Goal: Information Seeking & Learning: Learn about a topic

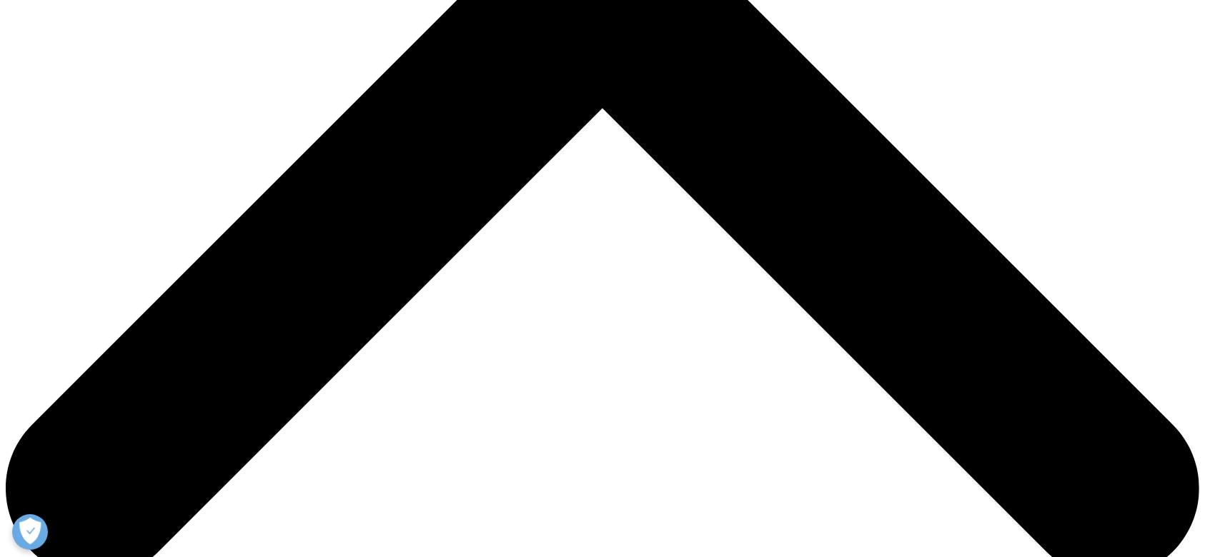
scroll to position [640, 0]
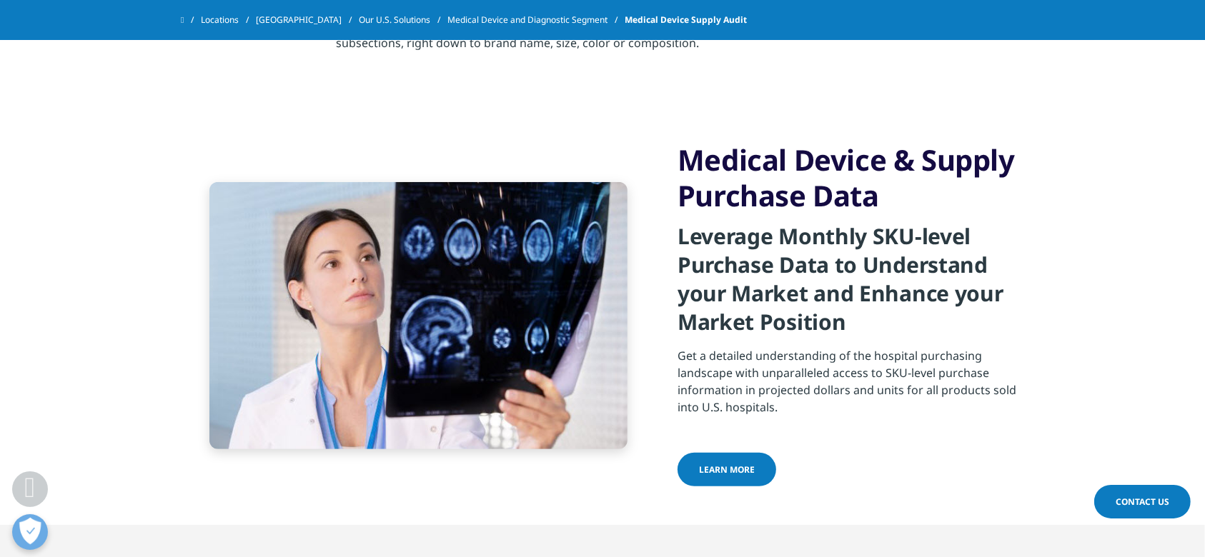
click at [731, 478] on link "Learn more" at bounding box center [726, 470] width 99 height 34
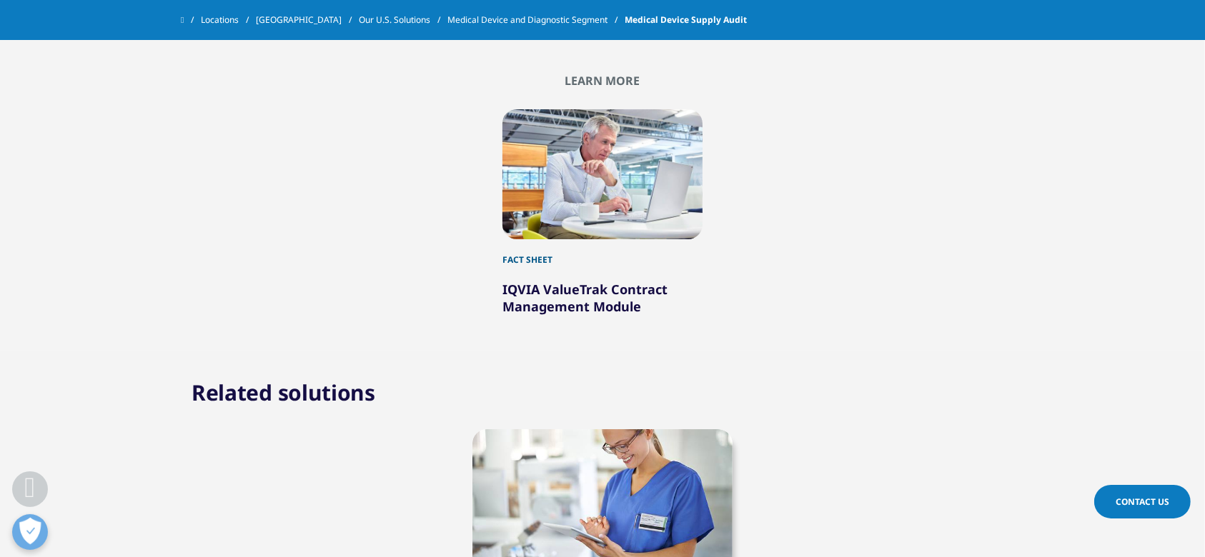
click at [954, 351] on section "Related solutions Hospital Procedures and Diagnosis" at bounding box center [602, 505] width 1205 height 309
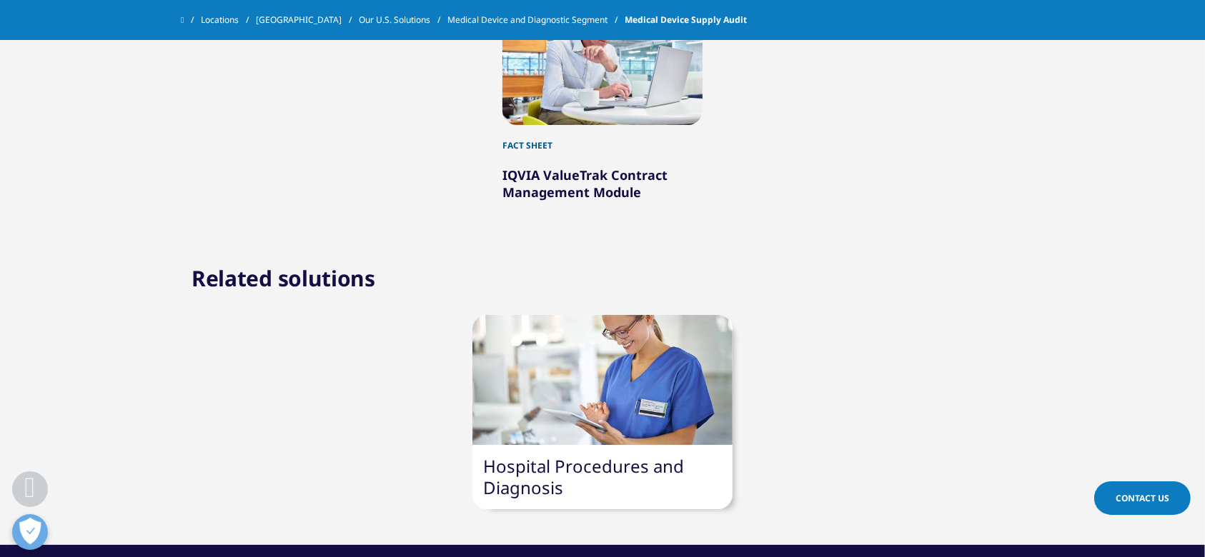
scroll to position [1356, 0]
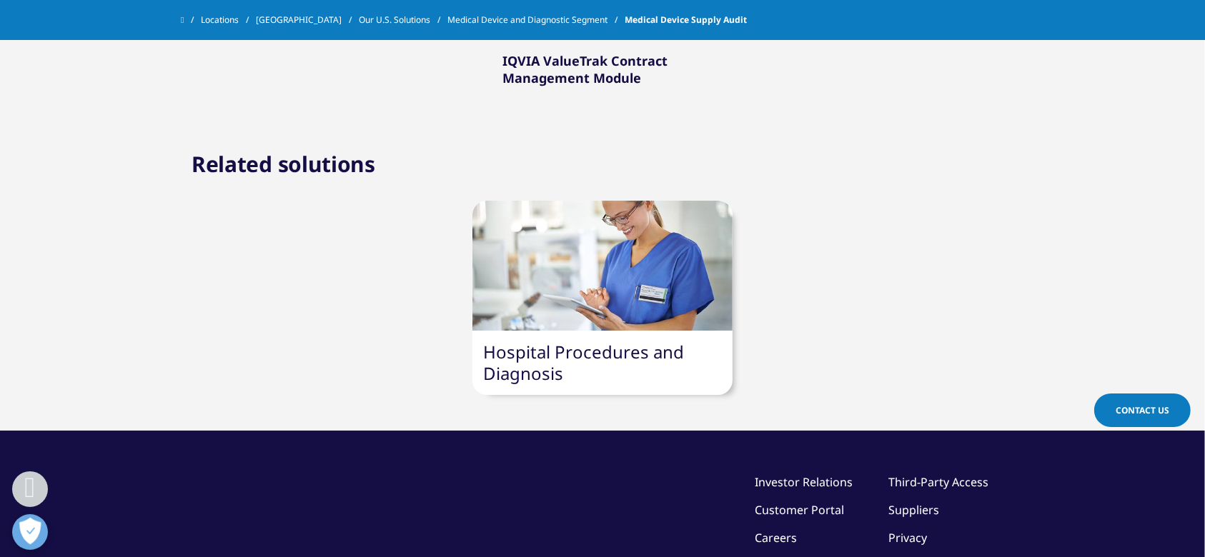
click at [551, 279] on div at bounding box center [601, 266] width 259 height 130
click at [569, 357] on link "Hospital Procedures and Diagnosis" at bounding box center [583, 362] width 201 height 45
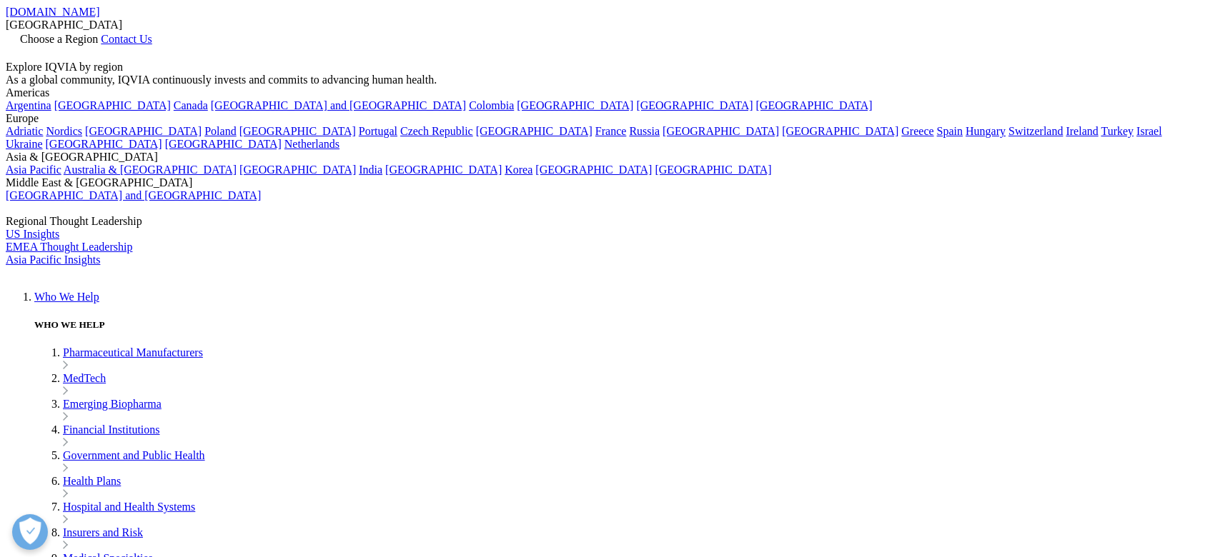
scroll to position [131, 842]
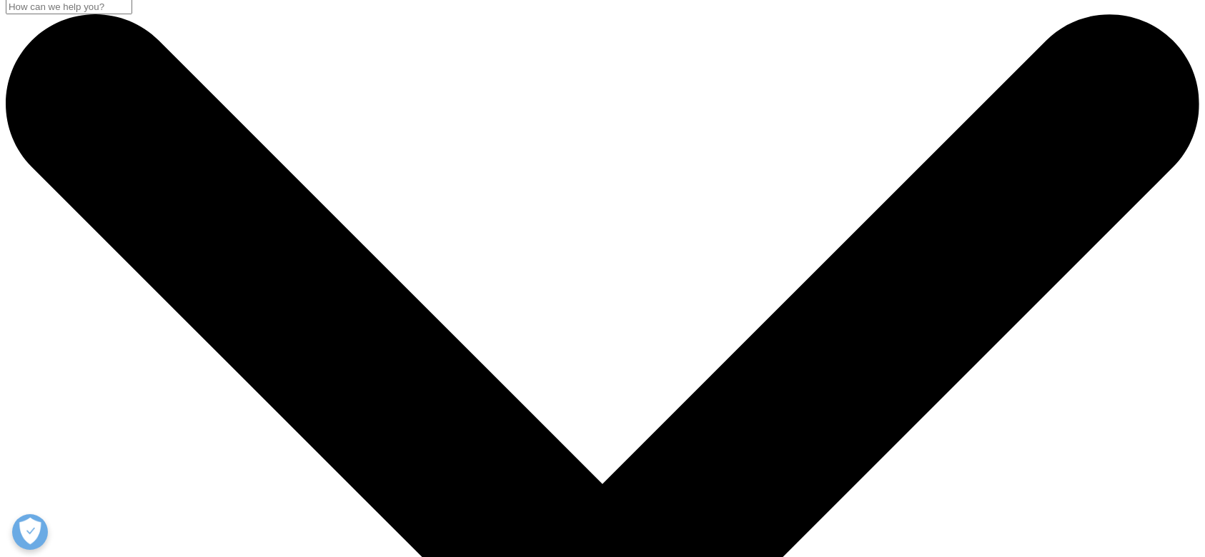
scroll to position [0, 0]
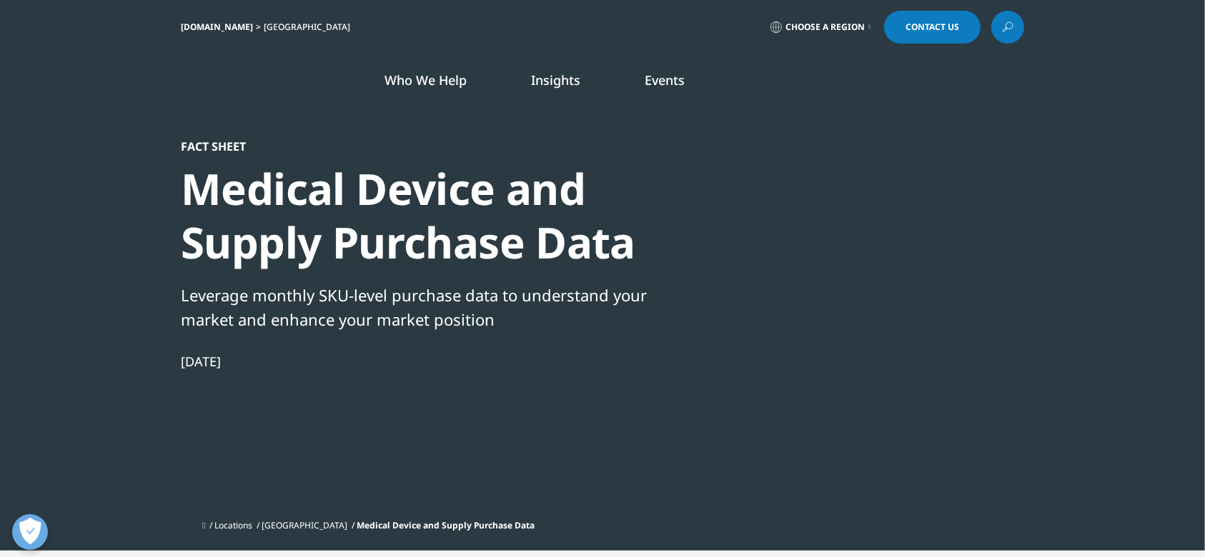
click at [839, 502] on div "Fact Sheet Medical Device and Supply Purchase Data Leverage monthly SKU-level p…" at bounding box center [602, 326] width 843 height 374
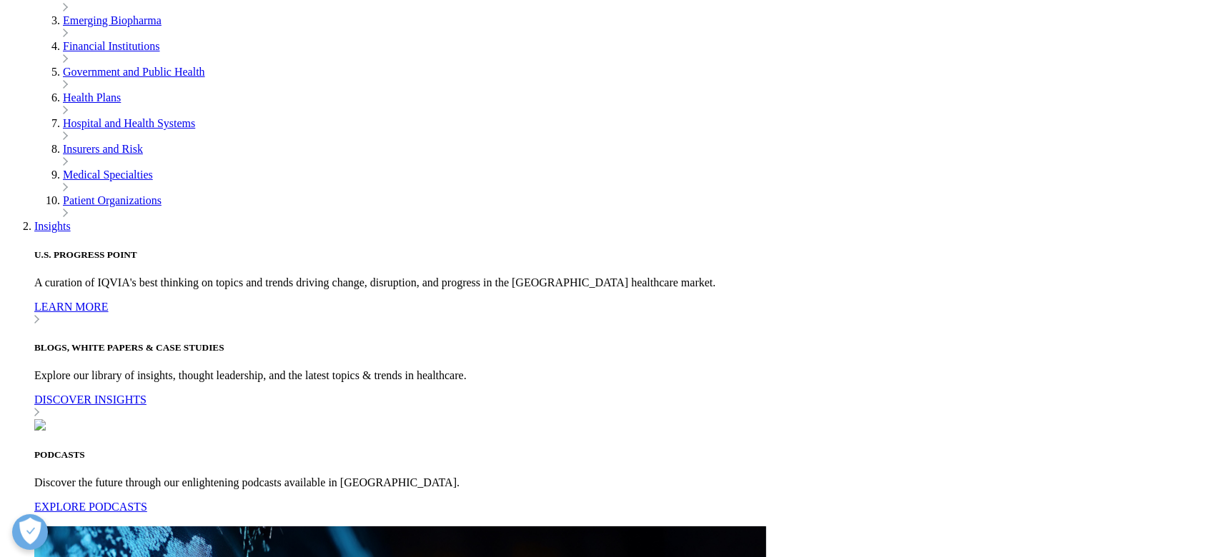
scroll to position [859, 0]
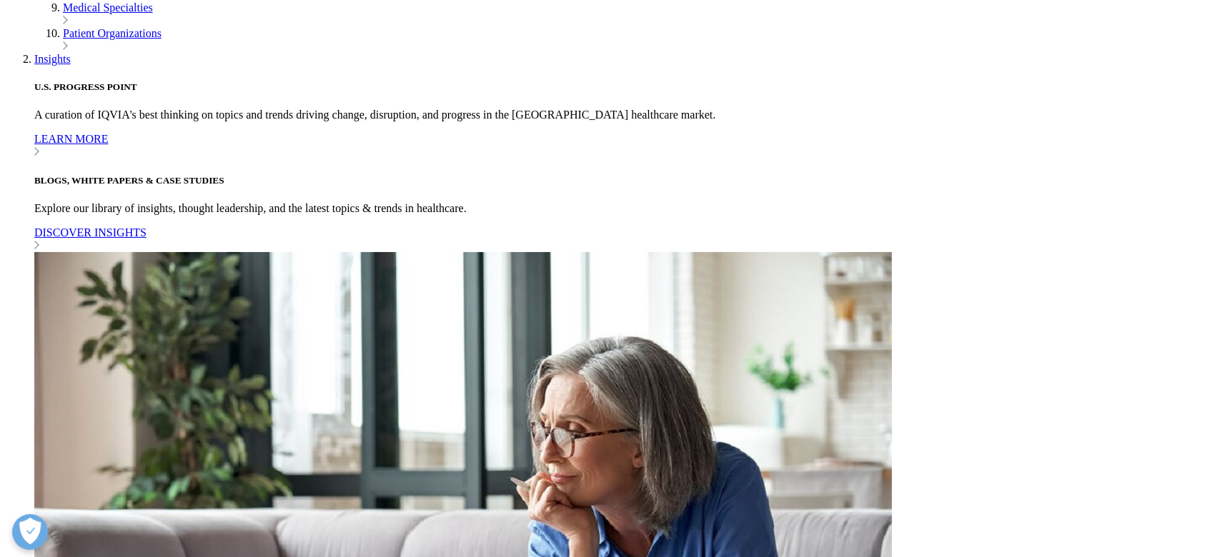
scroll to position [1038, 0]
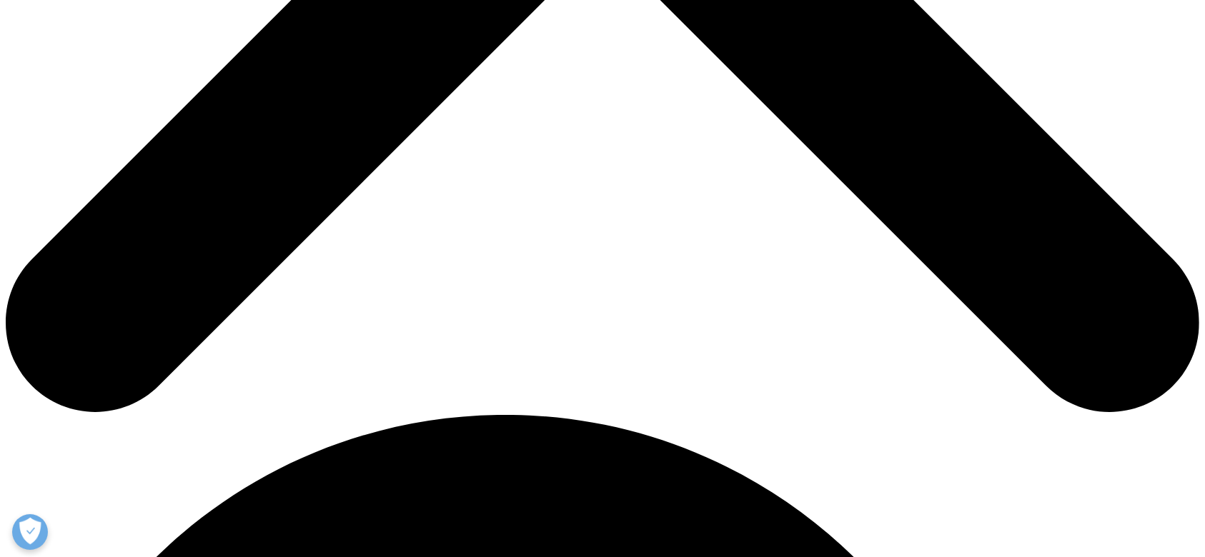
scroll to position [810, 0]
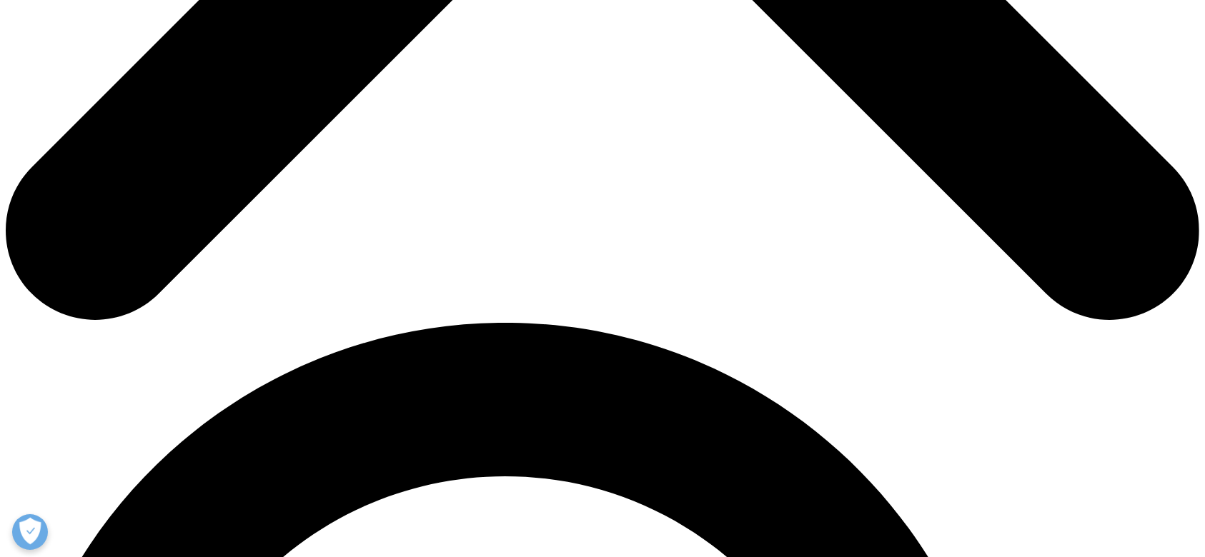
scroll to position [861, 0]
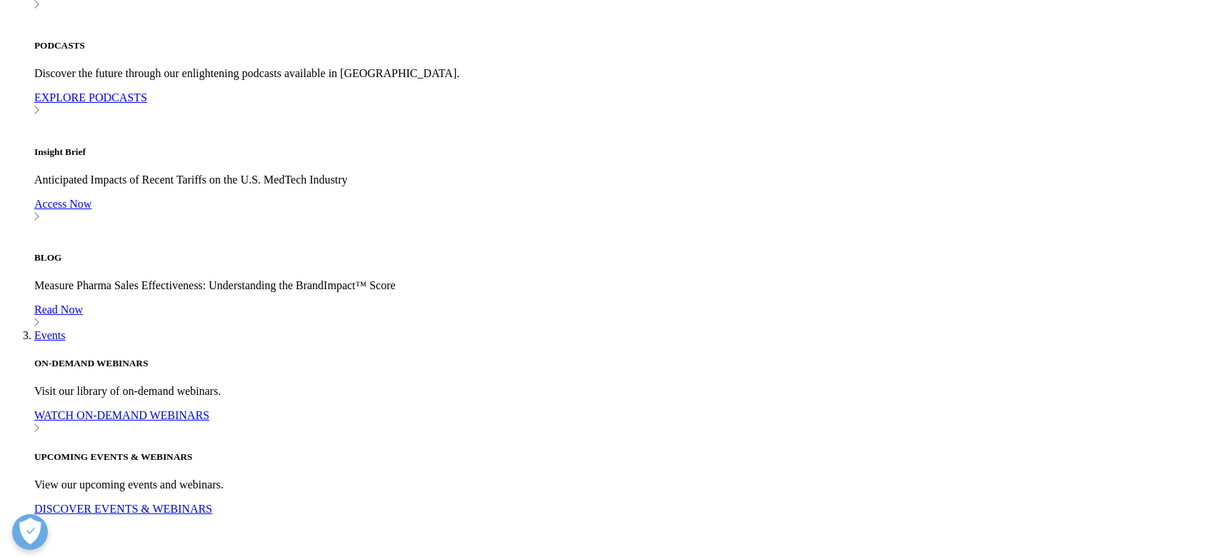
drag, startPoint x: 707, startPoint y: 189, endPoint x: 1087, endPoint y: 274, distance: 389.5
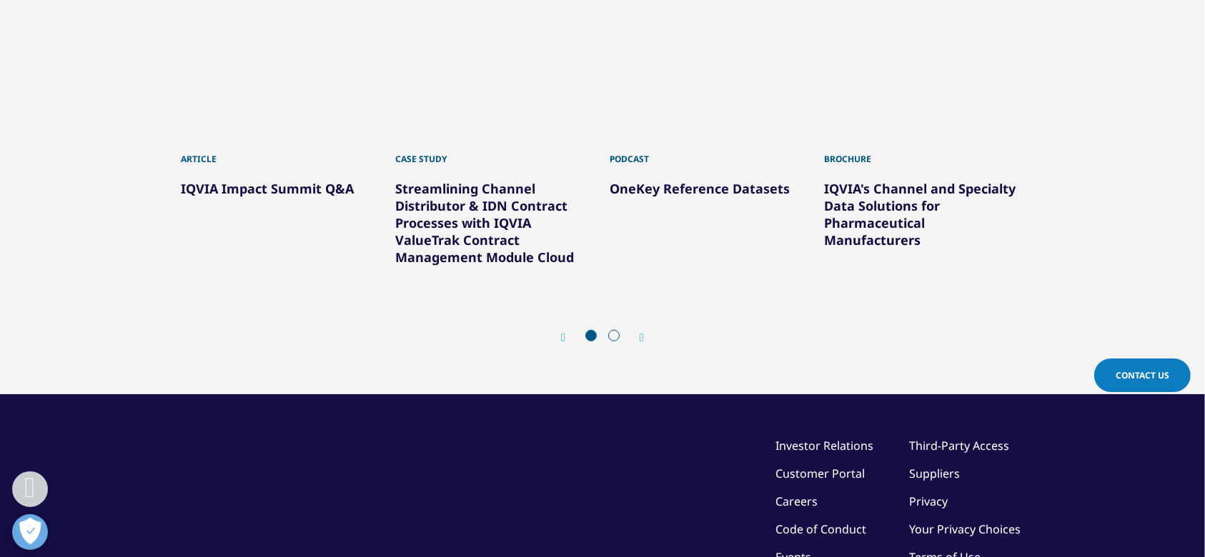
click at [1087, 274] on div "You may also be interested in Article IQVIA Impact Summit Q&A Case Study Podcas…" at bounding box center [602, 162] width 1162 height 393
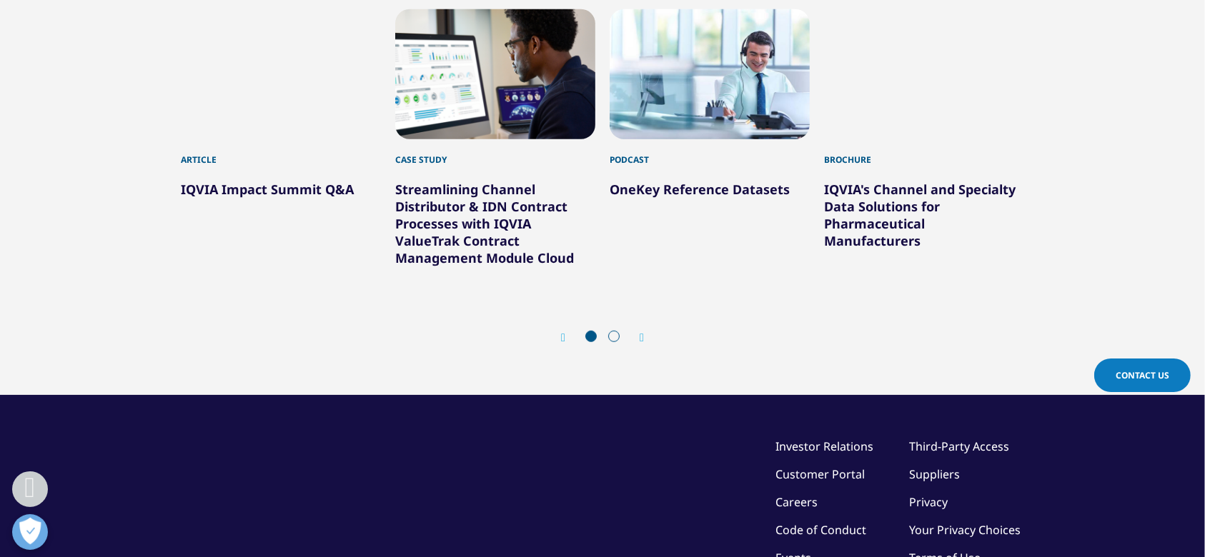
click at [642, 328] on div "Prev Next" at bounding box center [602, 338] width 843 height 43
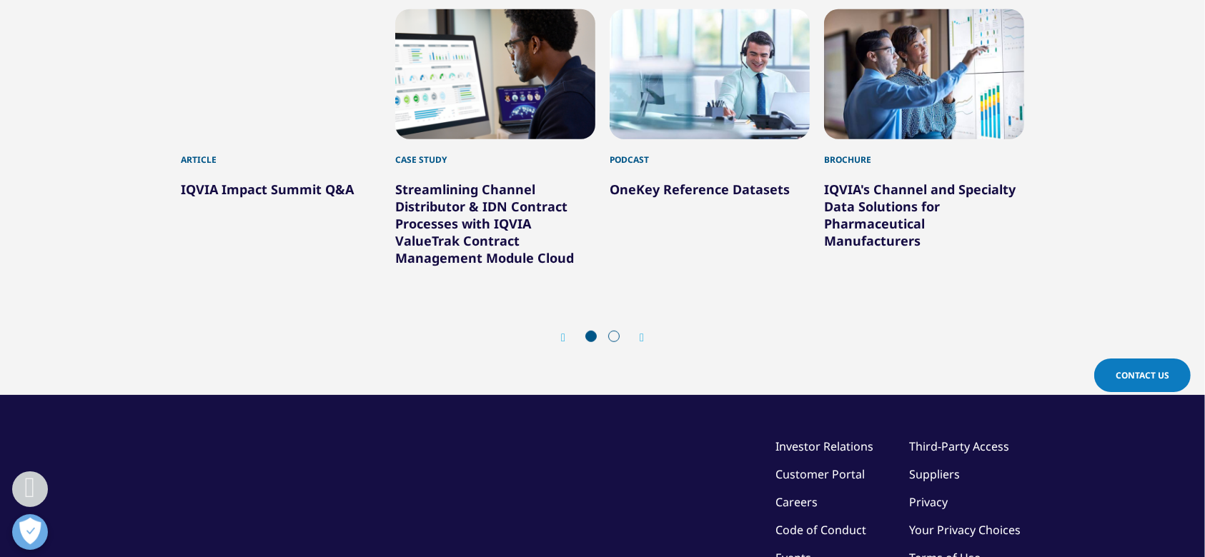
click at [643, 337] on icon "Next slide" at bounding box center [641, 337] width 4 height 11
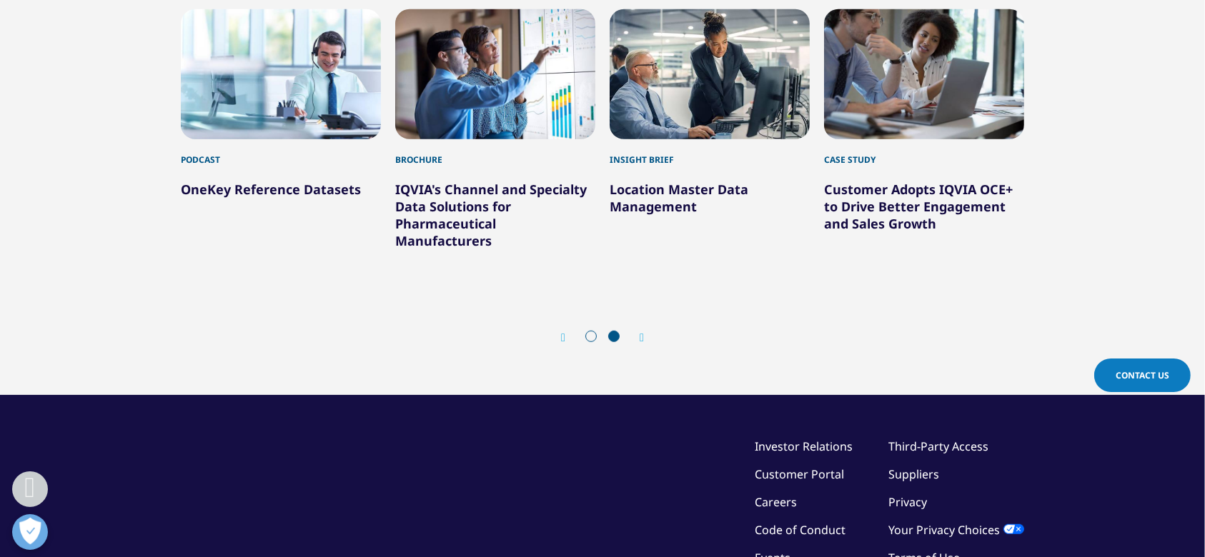
click at [643, 337] on icon "Next slide" at bounding box center [641, 337] width 4 height 11
click at [636, 334] on div "Next" at bounding box center [634, 338] width 19 height 14
click at [566, 337] on div "Prev" at bounding box center [570, 338] width 19 height 14
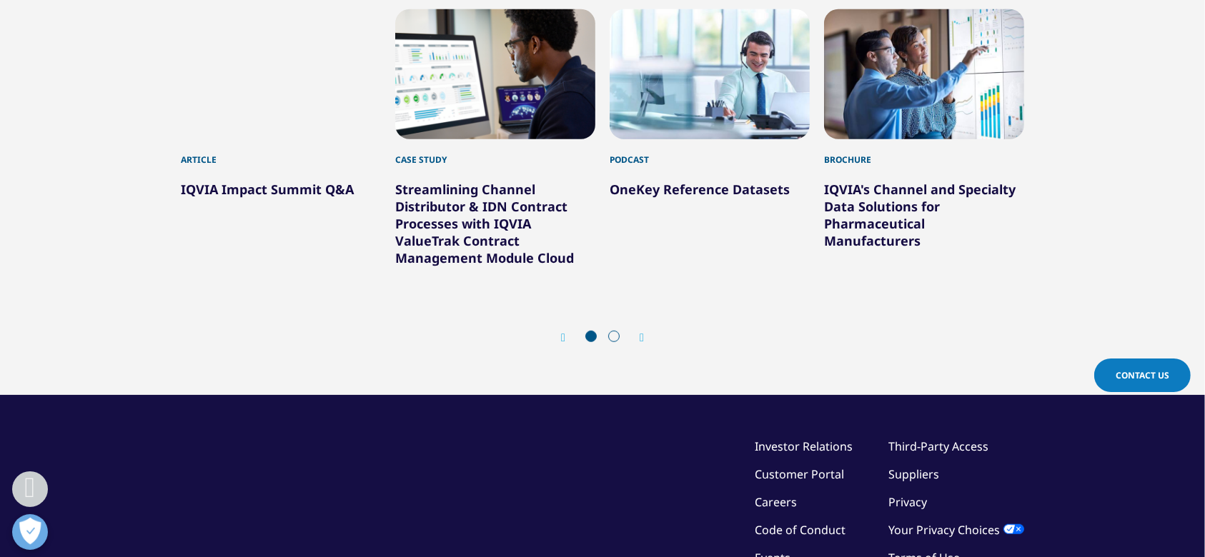
click at [566, 337] on div "Prev" at bounding box center [570, 338] width 19 height 14
click at [561, 337] on icon "Previous slide" at bounding box center [563, 337] width 4 height 11
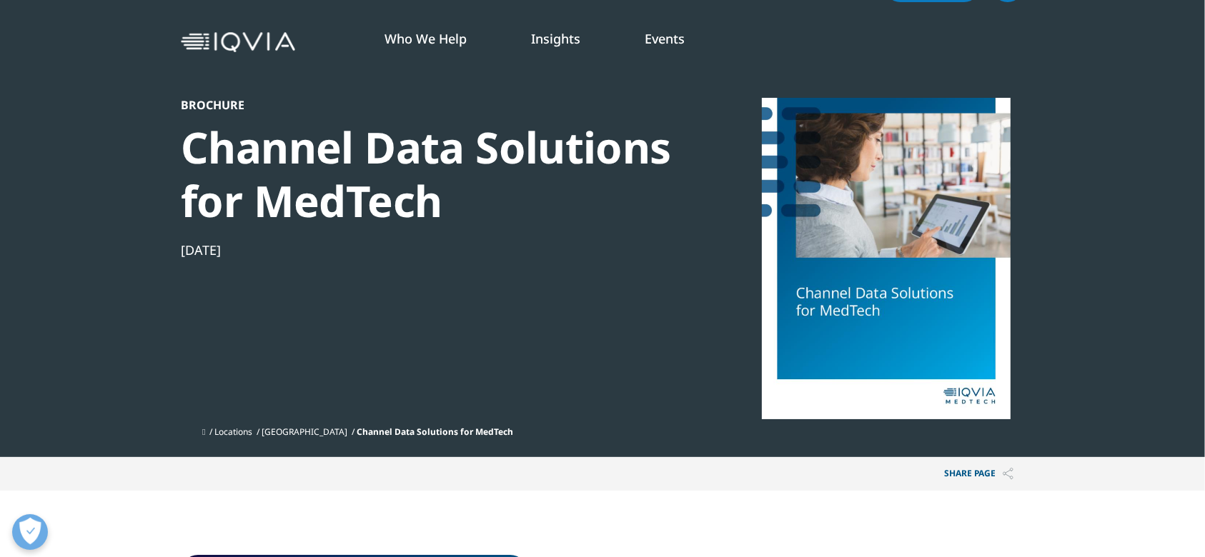
scroll to position [0, 0]
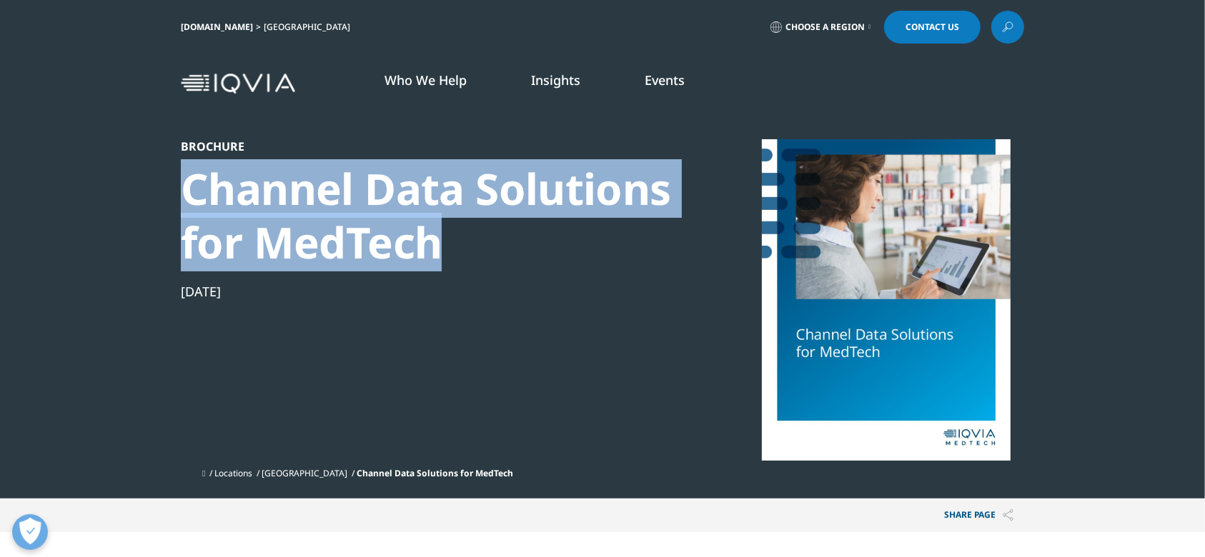
drag, startPoint x: 432, startPoint y: 244, endPoint x: 182, endPoint y: 184, distance: 257.2
click at [182, 184] on div "Channel Data Solutions for MedTech" at bounding box center [426, 215] width 490 height 107
copy div "Channel Data Solutions for MedTech"
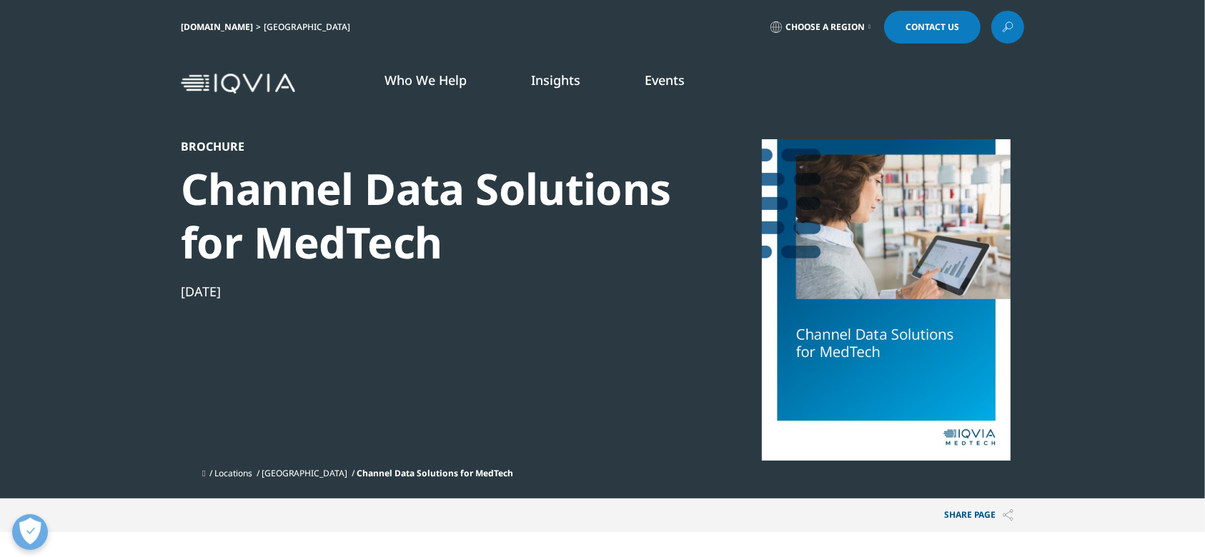
click at [558, 323] on div "Brochure Channel Data Solutions for MedTech Feb 24, 2022" at bounding box center [426, 300] width 490 height 322
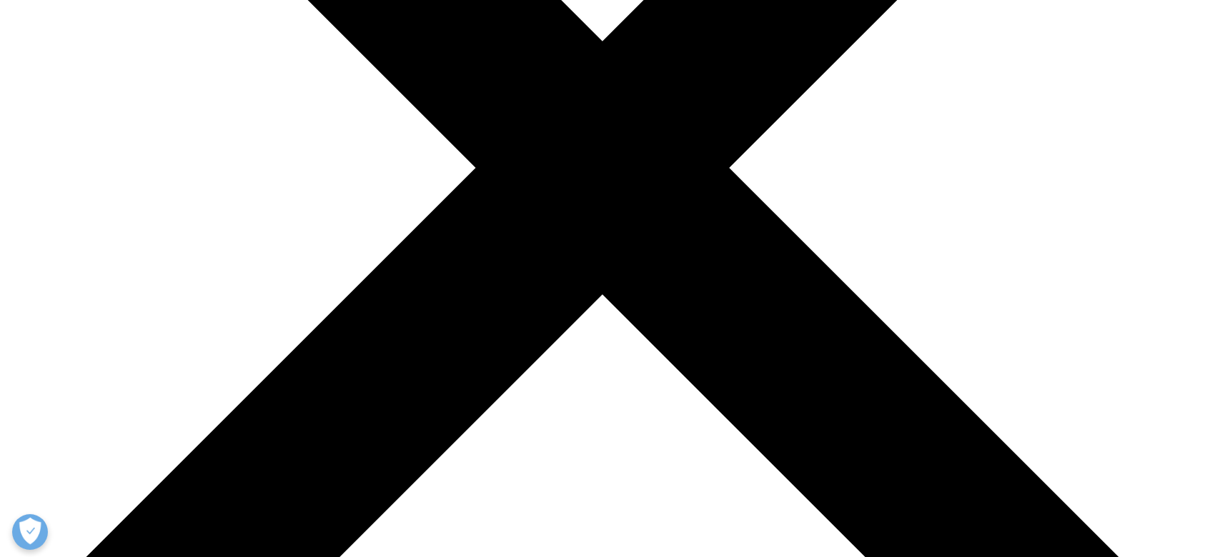
scroll to position [412, 0]
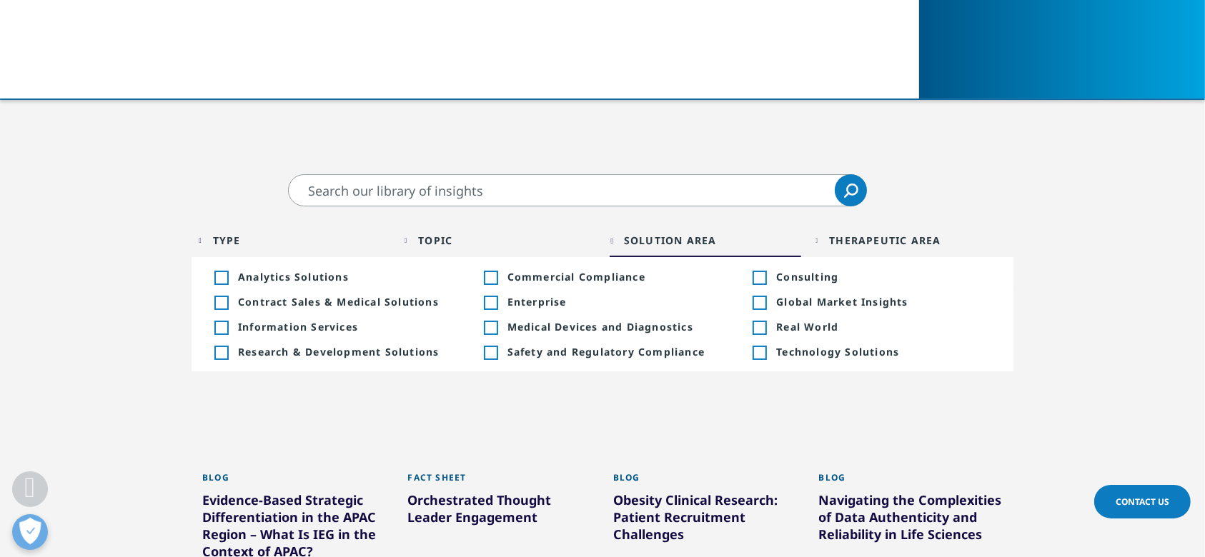
click at [492, 327] on div "Toggle" at bounding box center [490, 328] width 13 height 13
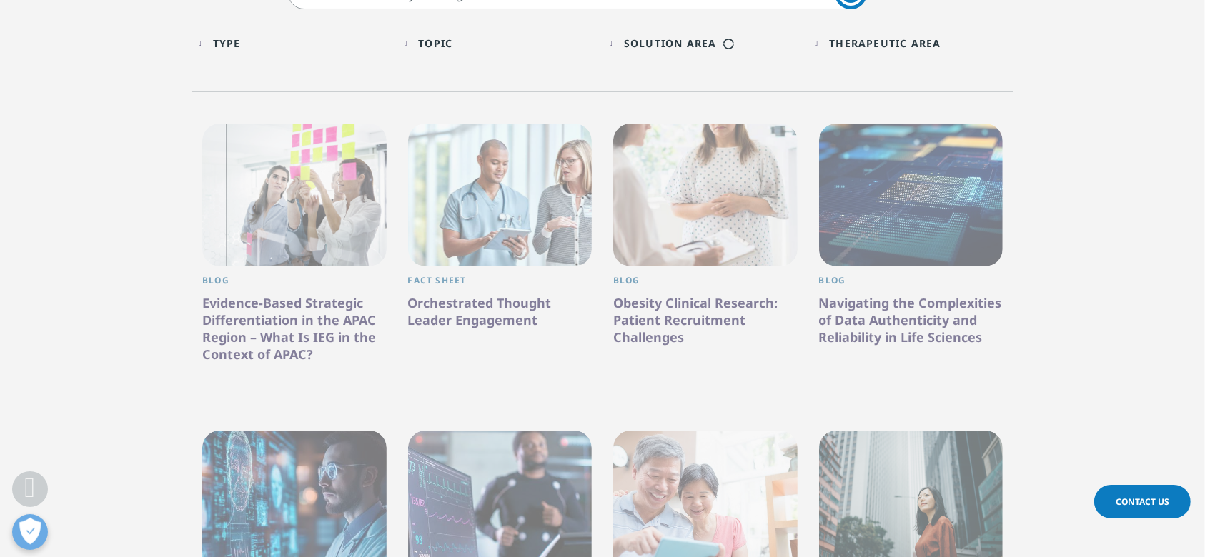
scroll to position [383, 0]
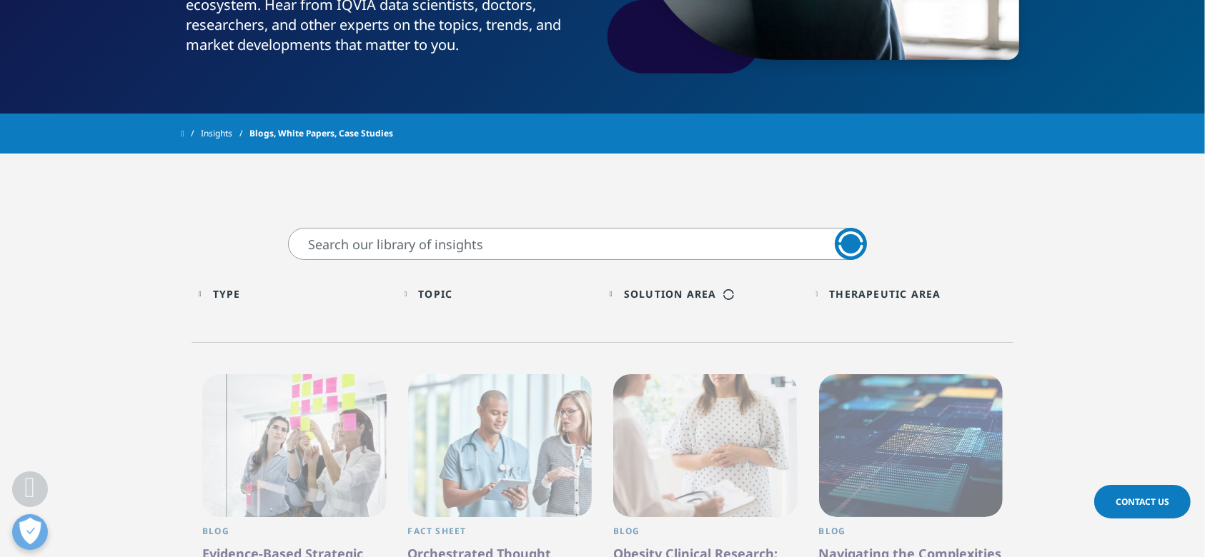
scroll to position [314, 0]
